Goal: Information Seeking & Learning: Understand process/instructions

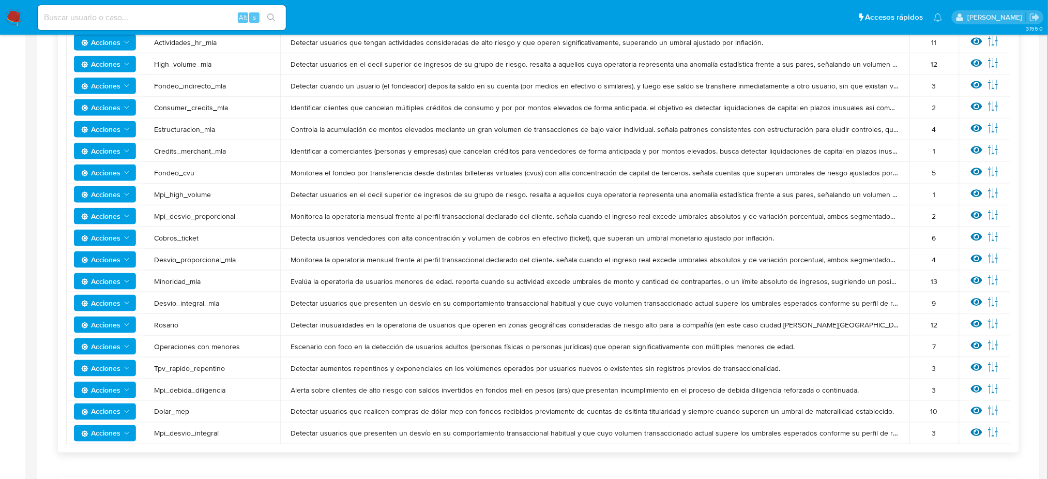
scroll to position [414, 0]
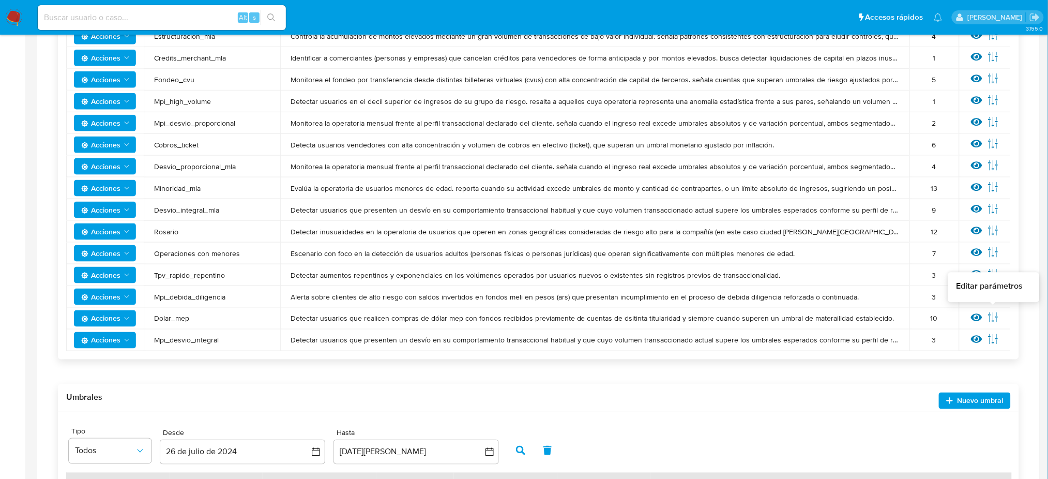
click at [997, 317] on icon at bounding box center [993, 317] width 11 height 11
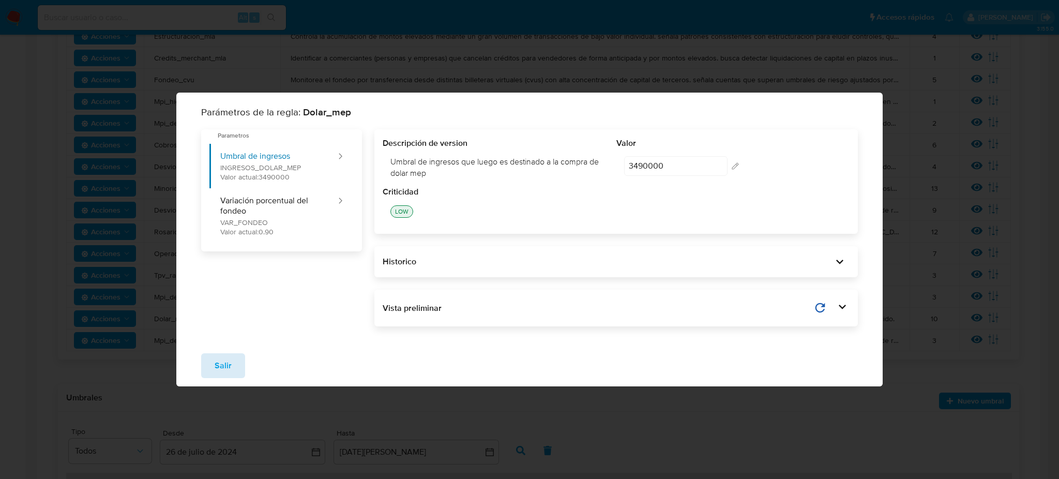
click at [221, 365] on span "Salir" at bounding box center [223, 365] width 17 height 23
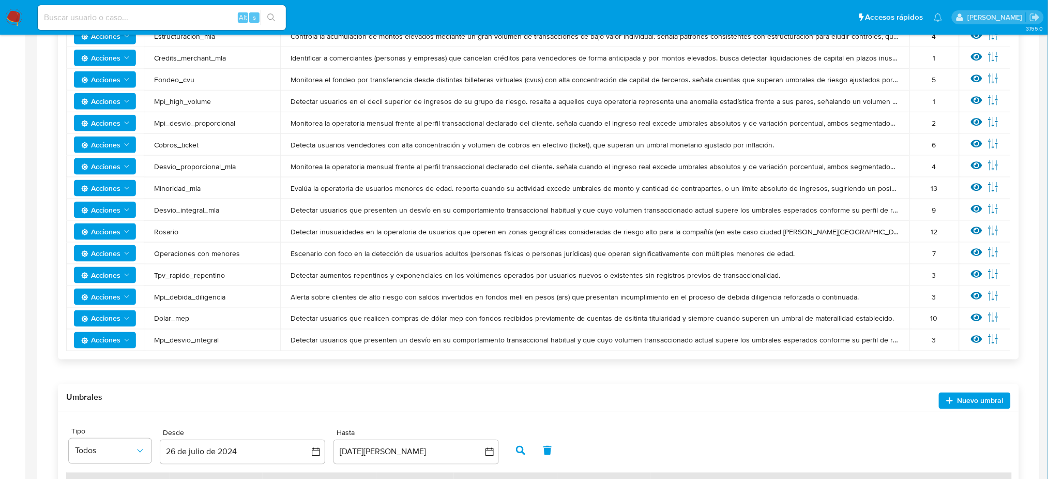
drag, startPoint x: 290, startPoint y: 314, endPoint x: 928, endPoint y: 309, distance: 637.8
click at [928, 309] on tr "Acciones Dolar_mep Detectar usuarios que realicen compras [PERSON_NAME] mep con…" at bounding box center [538, 319] width 945 height 22
click at [994, 317] on icon at bounding box center [993, 317] width 11 height 11
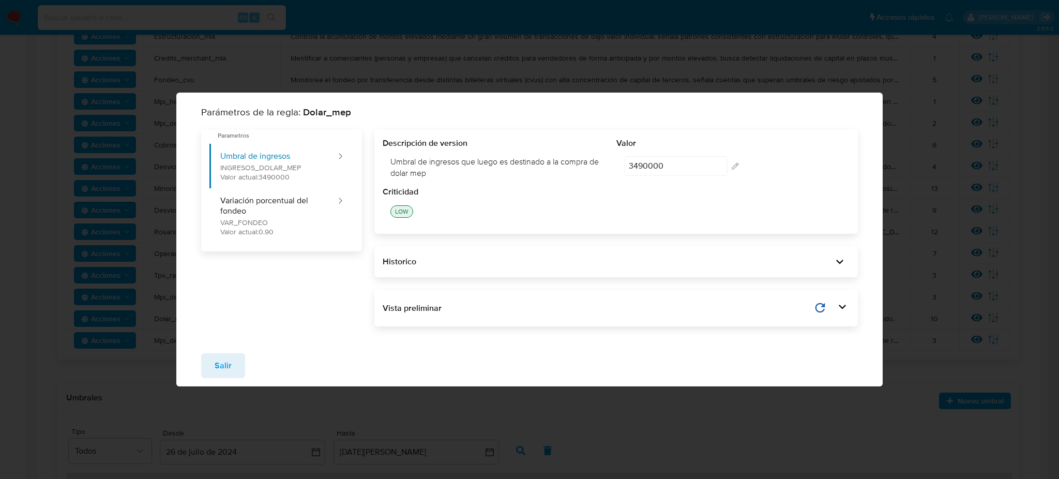
click at [313, 358] on div "Salir" at bounding box center [529, 365] width 707 height 41
click at [202, 364] on button "Salir" at bounding box center [223, 365] width 44 height 25
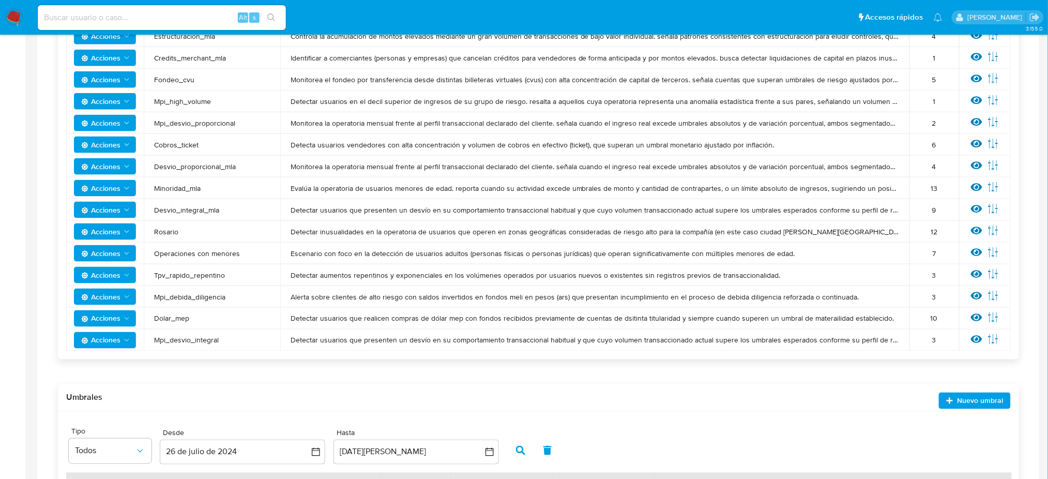
click at [183, 318] on span "Dolar_mep" at bounding box center [212, 318] width 116 height 9
click at [260, 320] on span "Dolar_mep" at bounding box center [212, 318] width 116 height 9
drag, startPoint x: 293, startPoint y: 319, endPoint x: 884, endPoint y: 324, distance: 590.7
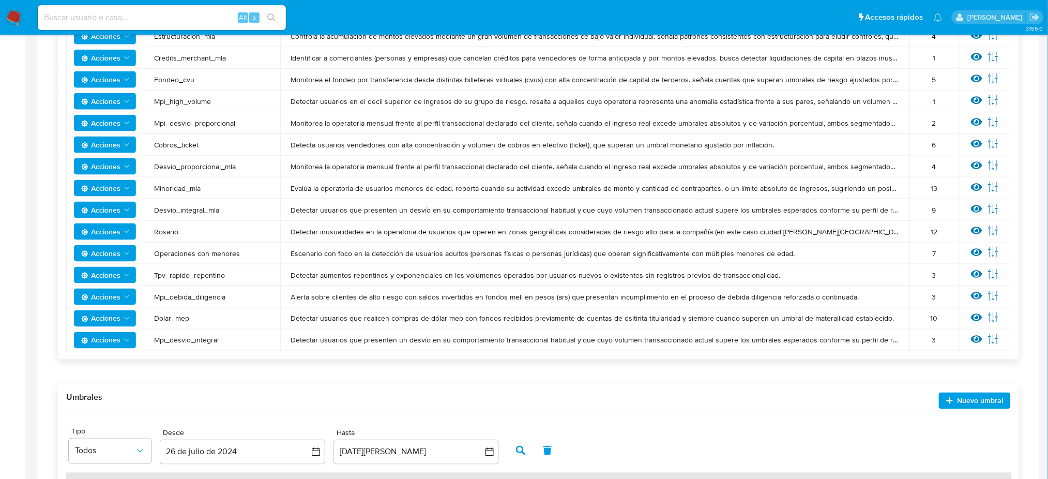
click at [884, 324] on td "Detectar usuarios que realicen compras de dólar mep con fondos recibidos previa…" at bounding box center [594, 319] width 629 height 22
click at [994, 319] on icon at bounding box center [993, 317] width 11 height 11
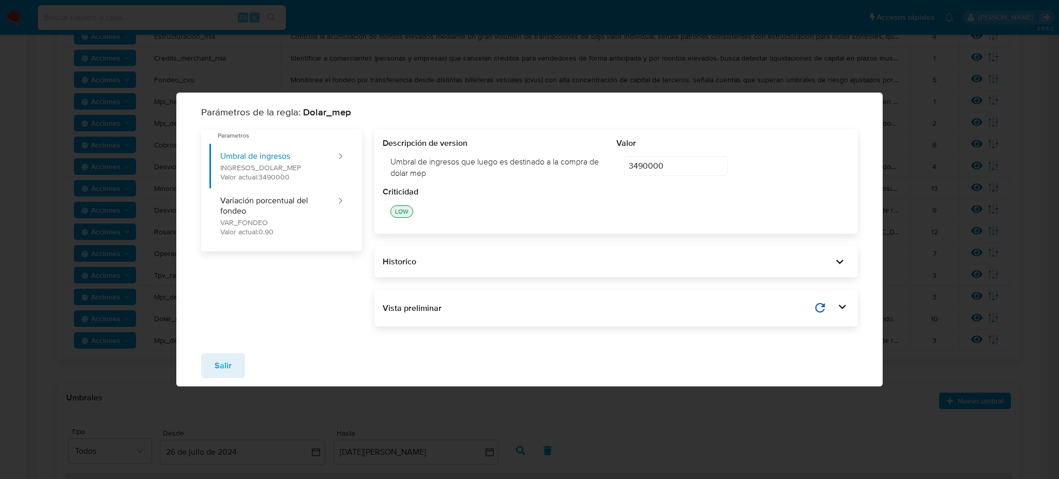
drag, startPoint x: 676, startPoint y: 164, endPoint x: 682, endPoint y: 173, distance: 10.9
click at [614, 163] on div "Descripción de version Umbral de ingresos que luego es destinado a la compra [P…" at bounding box center [616, 162] width 467 height 49
click at [697, 189] on div "Criticidad" at bounding box center [616, 191] width 467 height 11
click at [228, 368] on span "Salir" at bounding box center [223, 365] width 17 height 23
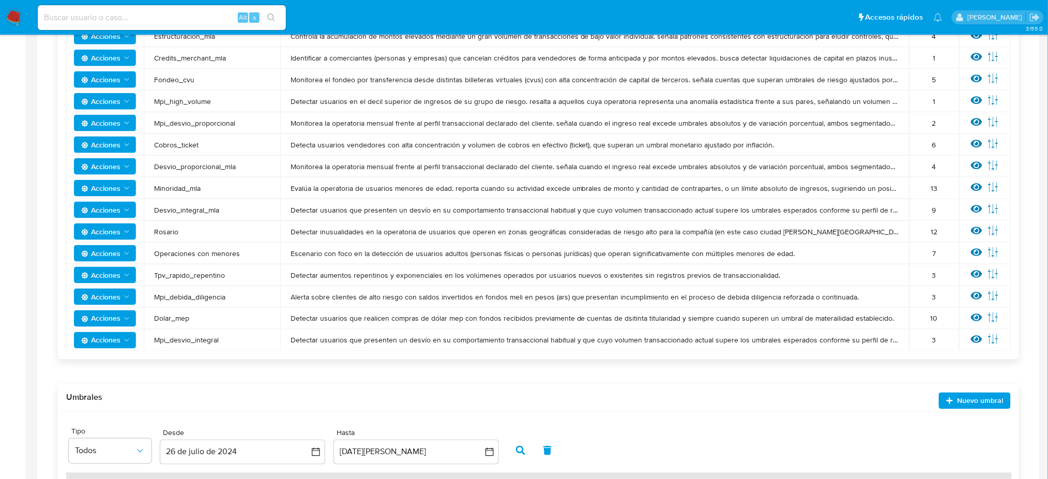
scroll to position [344, 0]
